Goal: Information Seeking & Learning: Learn about a topic

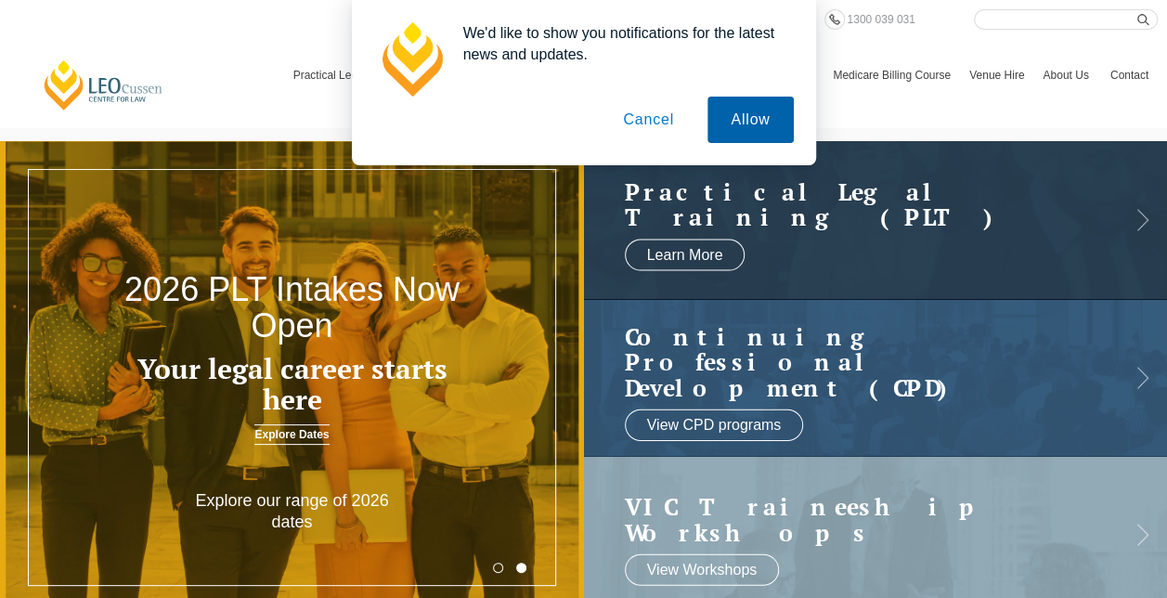
click at [743, 128] on button "Allow" at bounding box center [750, 120] width 85 height 46
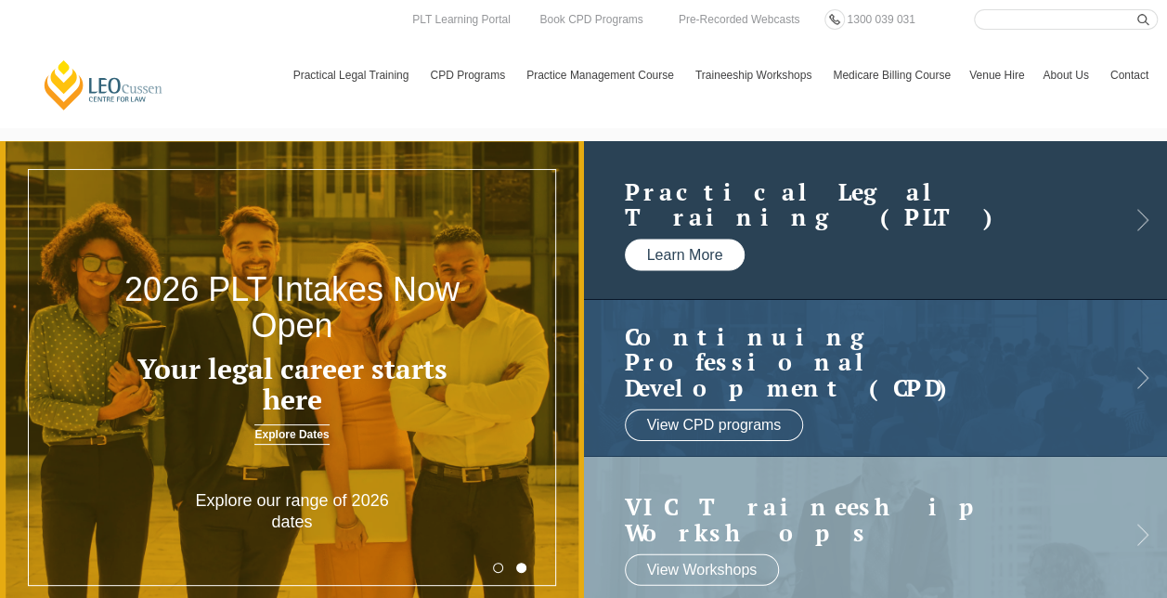
click at [664, 258] on link "Learn More" at bounding box center [685, 255] width 121 height 32
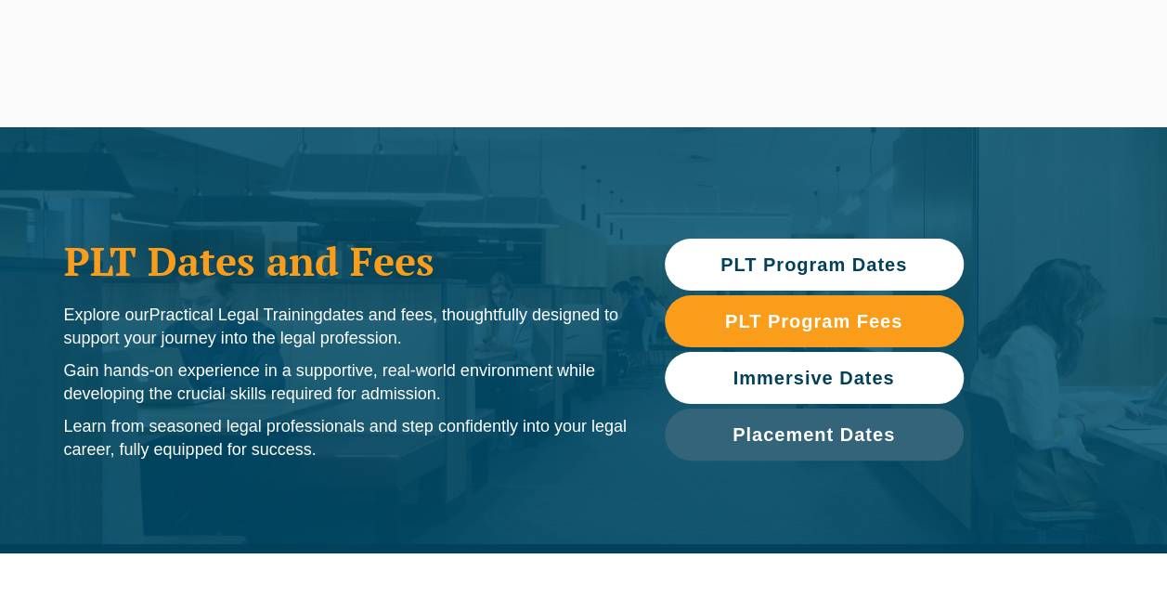
click at [803, 372] on span "Immersive Dates" at bounding box center [815, 378] width 162 height 19
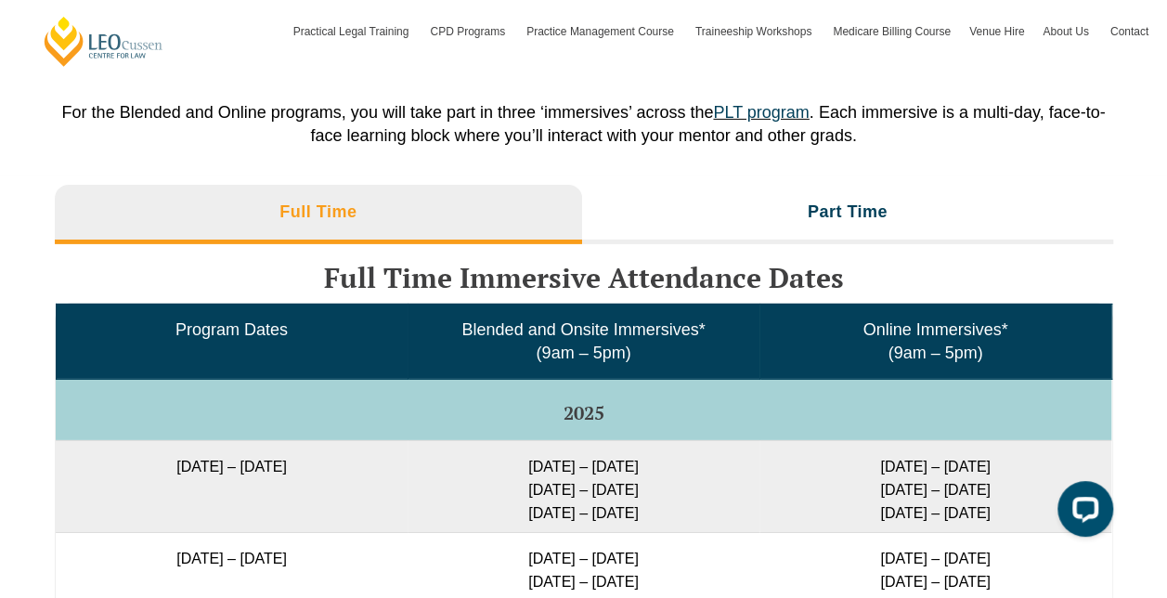
scroll to position [2892, 0]
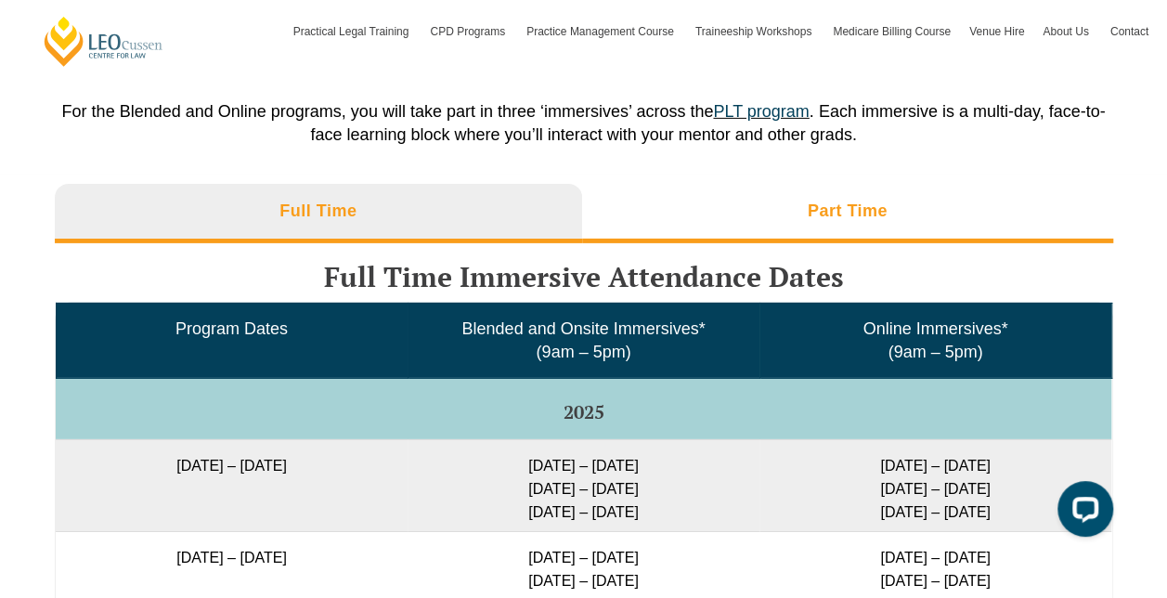
click at [834, 202] on h3 "Part Time" at bounding box center [848, 211] width 80 height 21
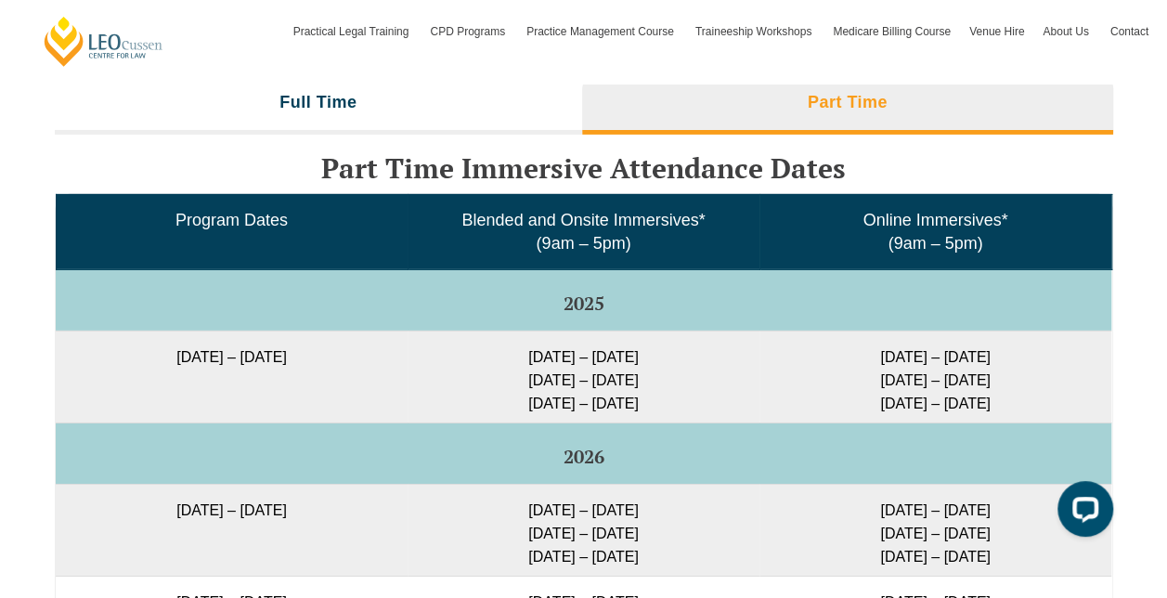
scroll to position [3001, 0]
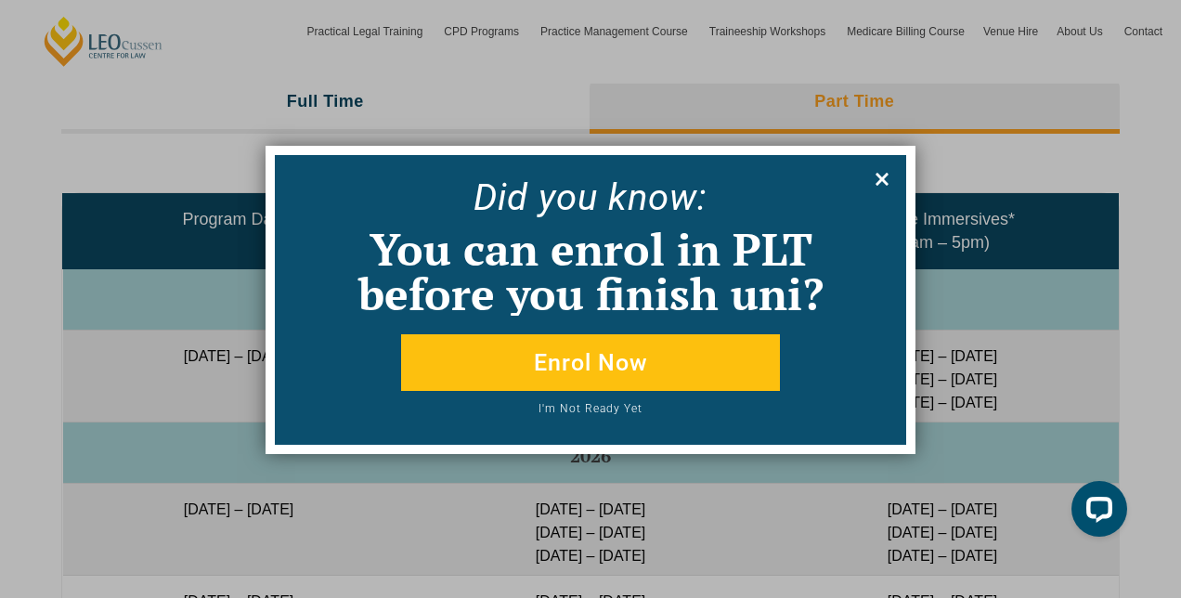
click at [881, 179] on icon at bounding box center [882, 179] width 13 height 13
